Goal: Find specific page/section: Find specific page/section

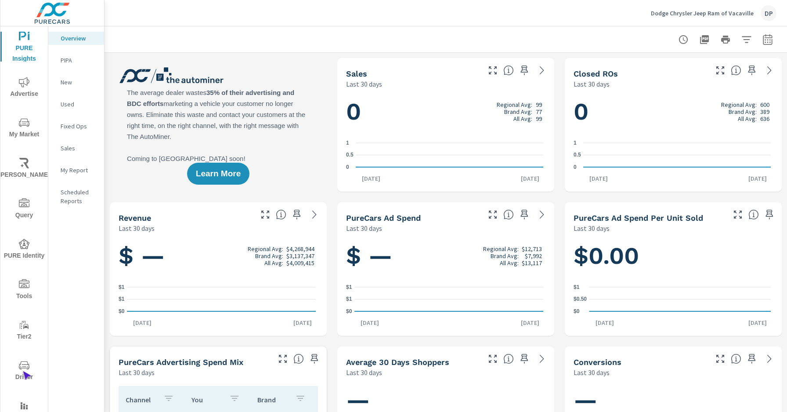
click at [22, 371] on span "Driver" at bounding box center [24, 371] width 42 height 22
